Goal: Submit feedback/report problem: Submit feedback/report problem

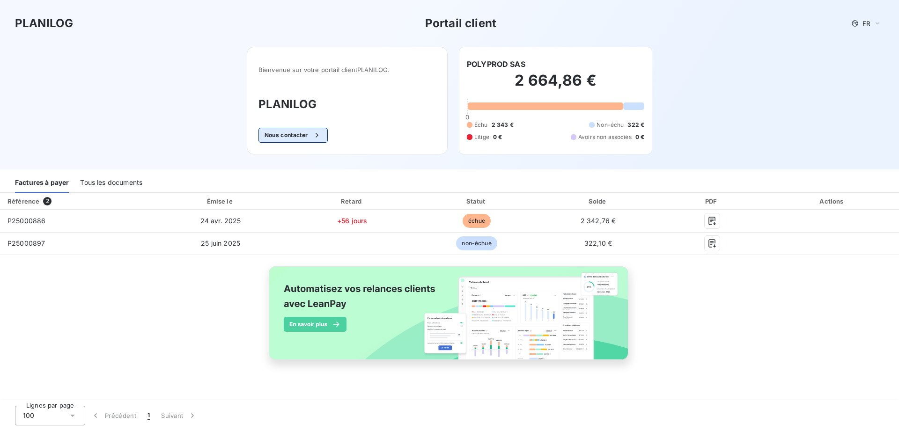
click at [300, 133] on button "Nous contacter" at bounding box center [292, 135] width 69 height 15
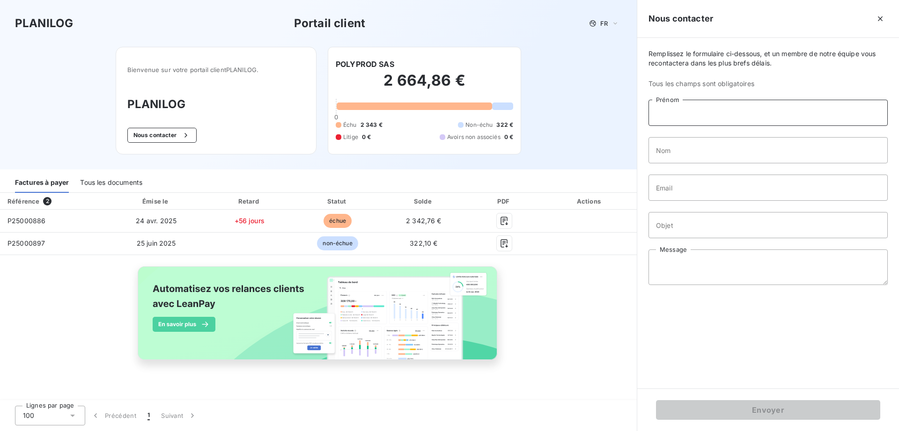
click at [712, 109] on input "Prénom" at bounding box center [767, 113] width 239 height 26
type input "[PERSON_NAME]"
click at [698, 155] on input "Nom" at bounding box center [767, 150] width 239 height 26
type input "crunchant"
click at [698, 189] on input "Email" at bounding box center [767, 188] width 239 height 26
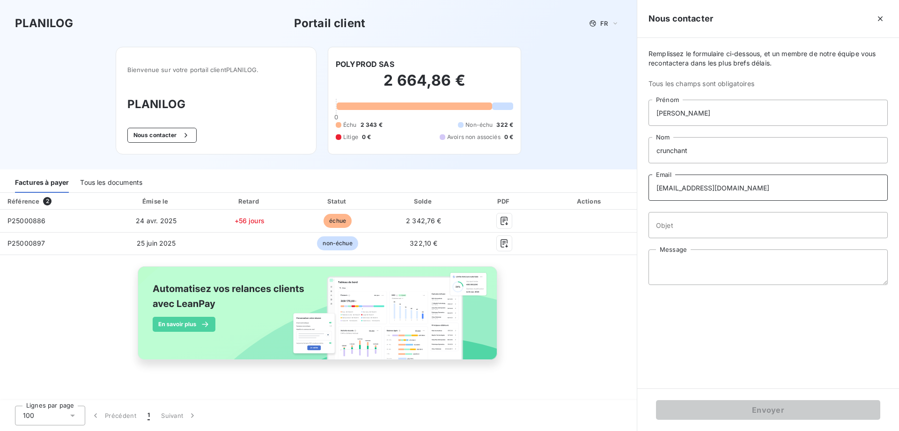
type input "[EMAIL_ADDRESS][DOMAIN_NAME]"
click at [703, 226] on input "Objet" at bounding box center [767, 225] width 239 height 26
type input "facture"
click at [699, 263] on textarea "Message" at bounding box center [767, 268] width 239 height 36
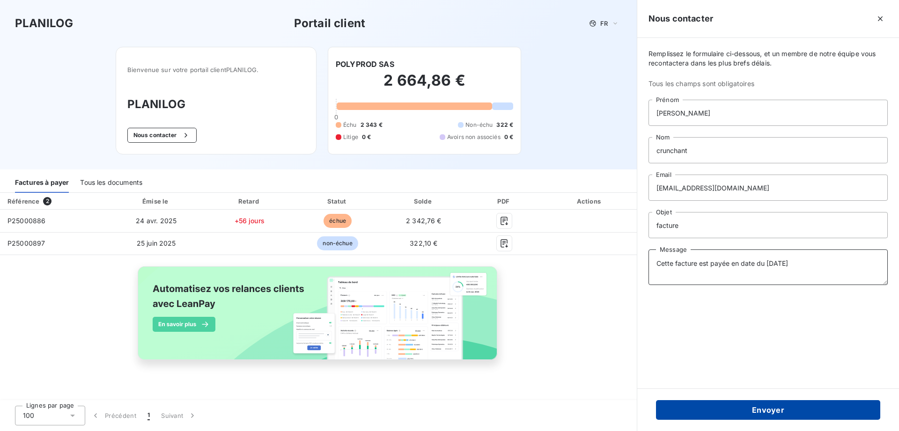
type textarea "Cette facture est payée en date du [DATE]"
click at [779, 411] on button "Envoyer" at bounding box center [768, 410] width 224 height 20
